Goal: Connect with others: Participate in discussion

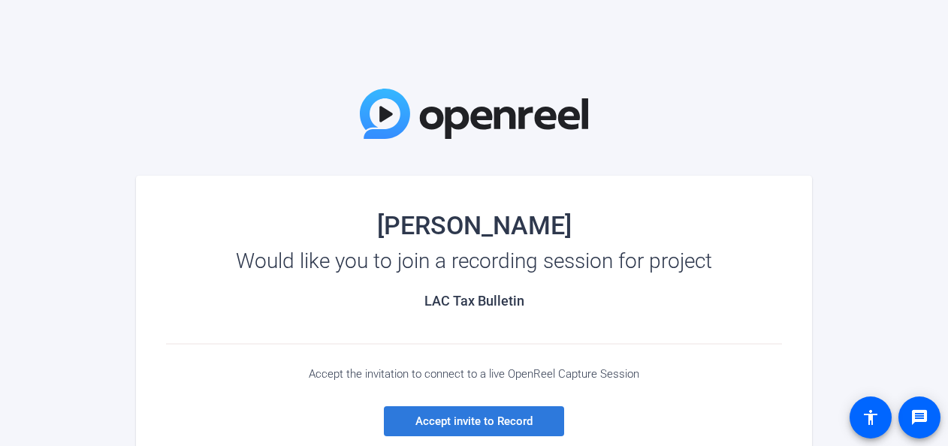
click at [363, 130] on span "Accept invite to Record" at bounding box center [473, 422] width 117 height 14
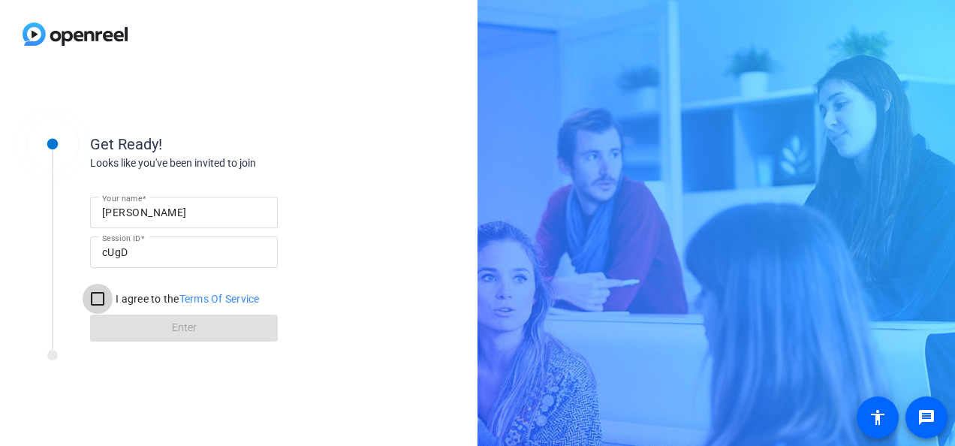
click at [102, 130] on input "I agree to the Terms Of Service" at bounding box center [98, 299] width 30 height 30
checkbox input "true"
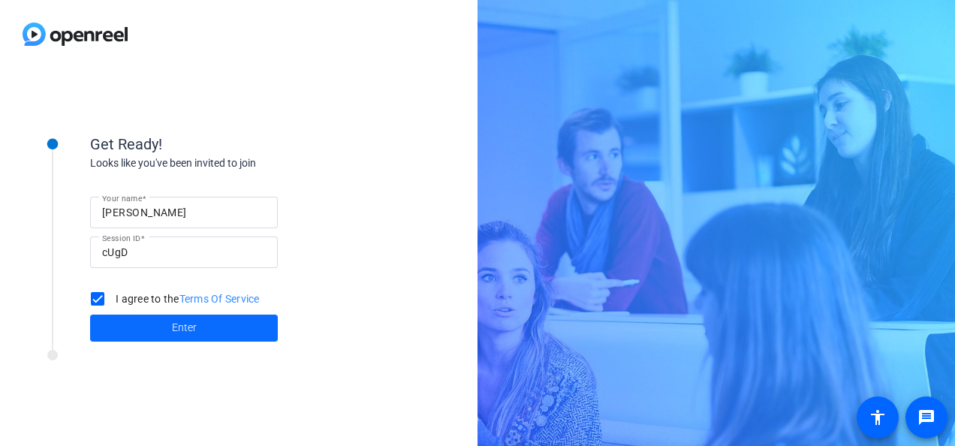
click at [147, 130] on span at bounding box center [184, 328] width 188 height 36
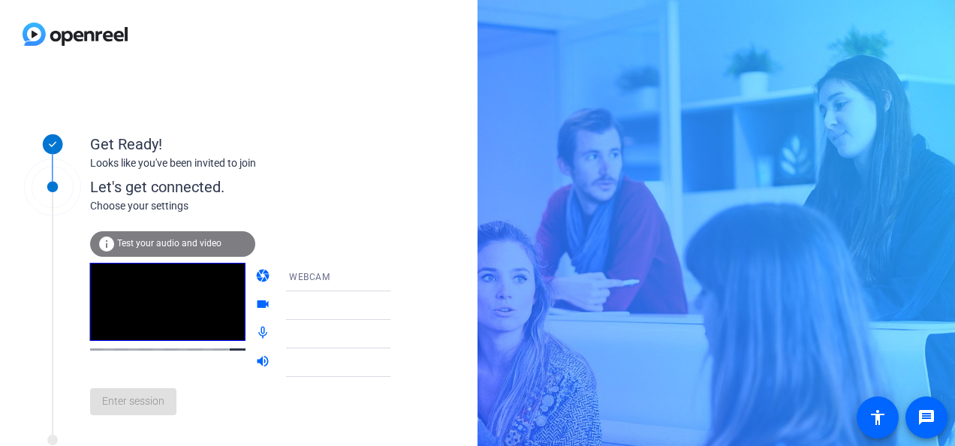
click at [182, 130] on span "Test your audio and video" at bounding box center [169, 243] width 104 height 11
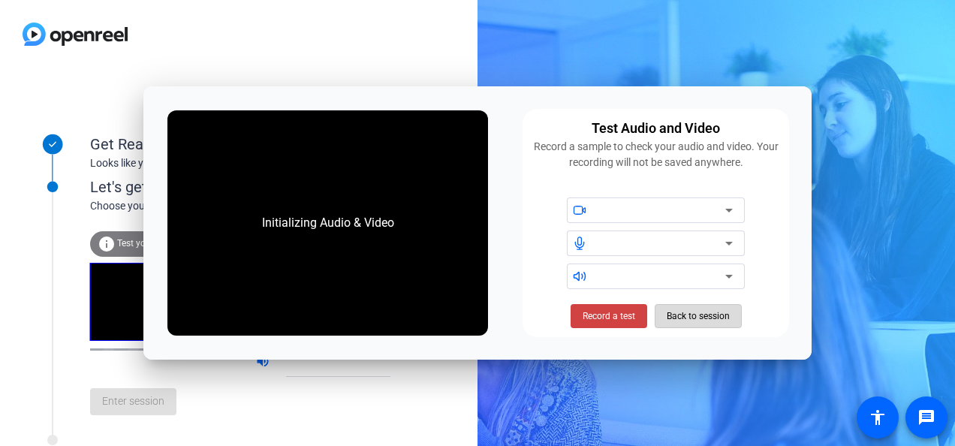
click at [363, 130] on span "Back to session" at bounding box center [698, 316] width 63 height 29
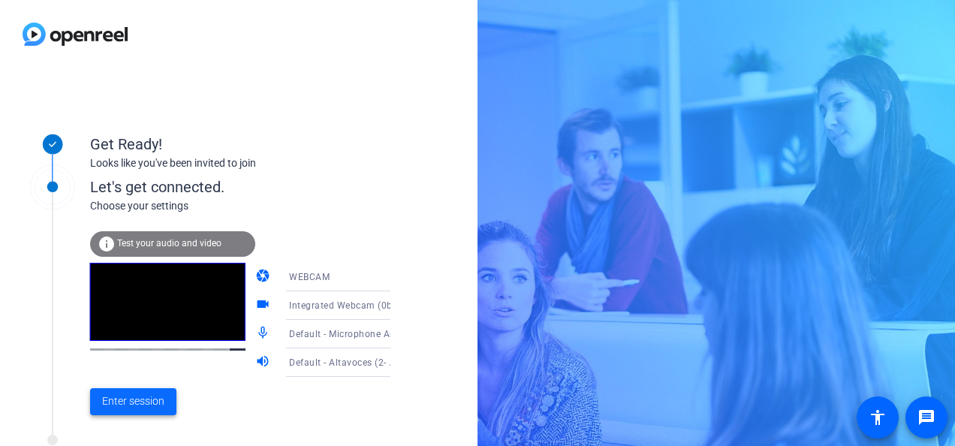
click at [141, 130] on span "Enter session" at bounding box center [133, 402] width 62 height 16
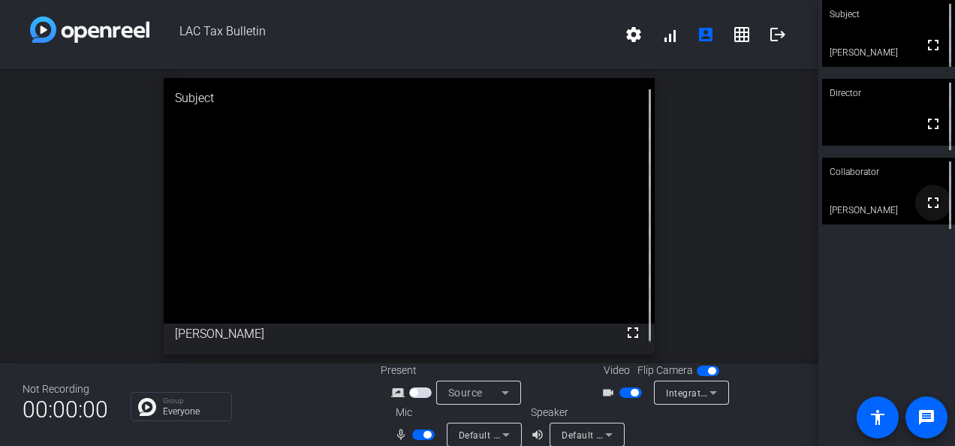
click at [363, 130] on mat-icon "fullscreen" at bounding box center [934, 203] width 18 height 18
click at [363, 50] on video at bounding box center [888, 33] width 133 height 67
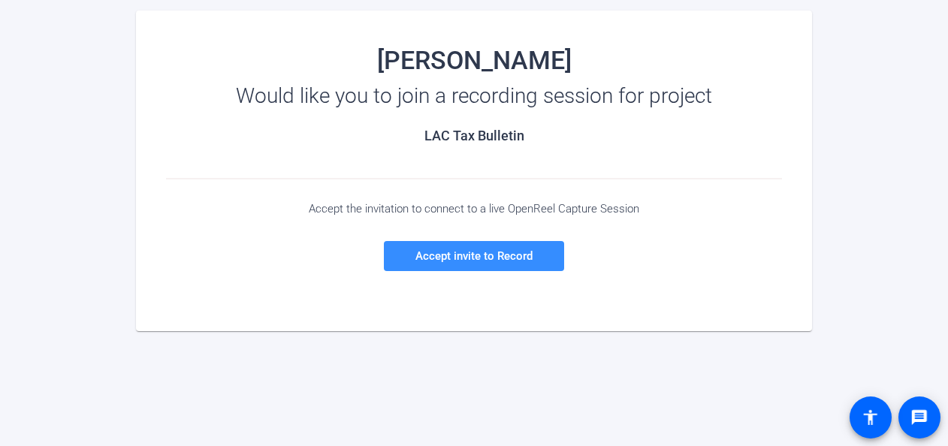
scroll to position [167, 0]
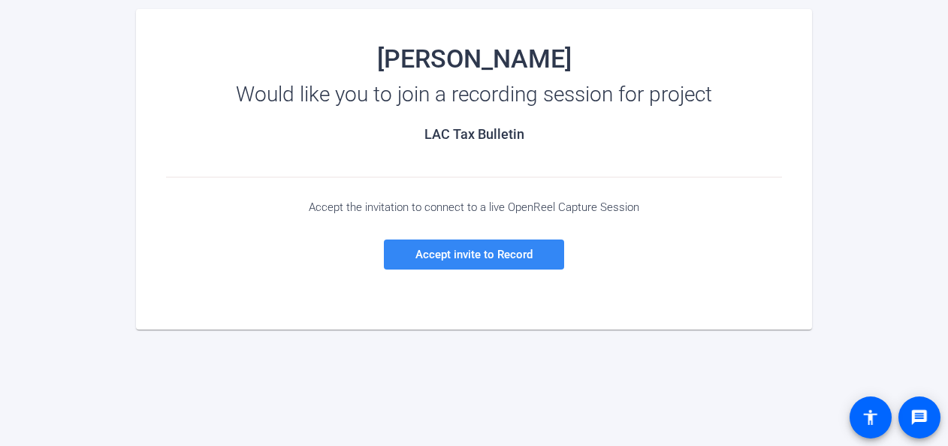
click at [485, 242] on span at bounding box center [474, 255] width 180 height 36
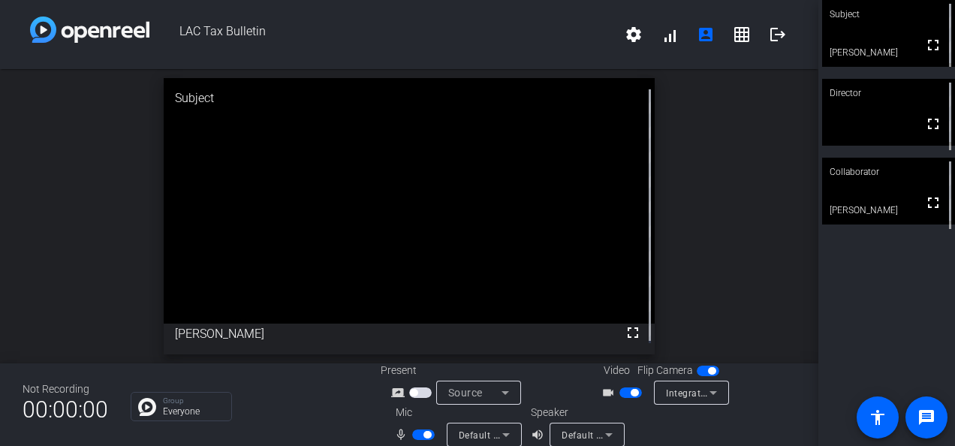
scroll to position [17, 0]
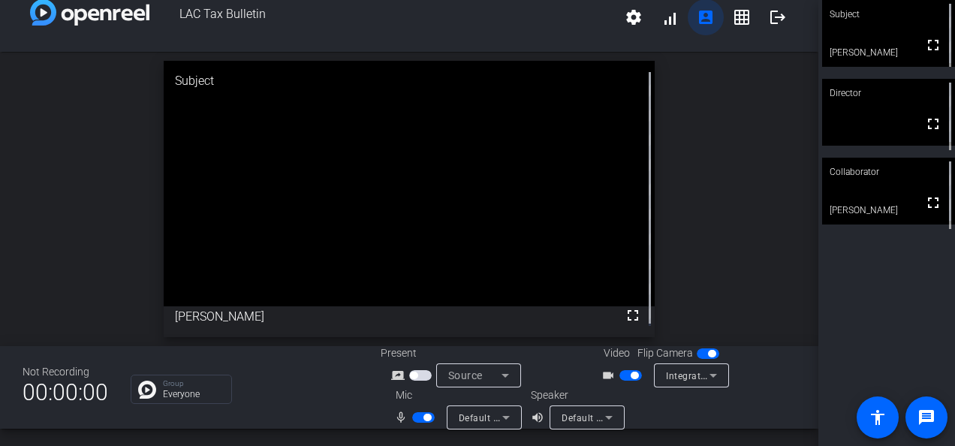
click at [697, 20] on mat-icon "account_box" at bounding box center [706, 17] width 18 height 18
